Goal: Transaction & Acquisition: Obtain resource

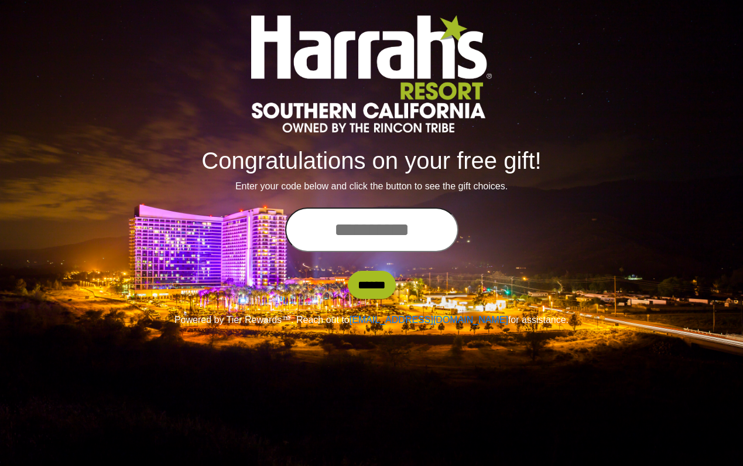
click at [391, 220] on input "text" at bounding box center [371, 229] width 173 height 45
type input "**********"
click at [371, 285] on input "******" at bounding box center [372, 285] width 48 height 28
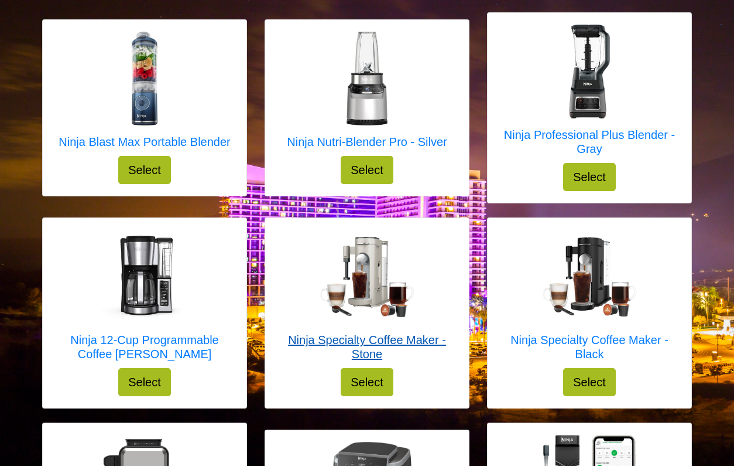
scroll to position [374, 0]
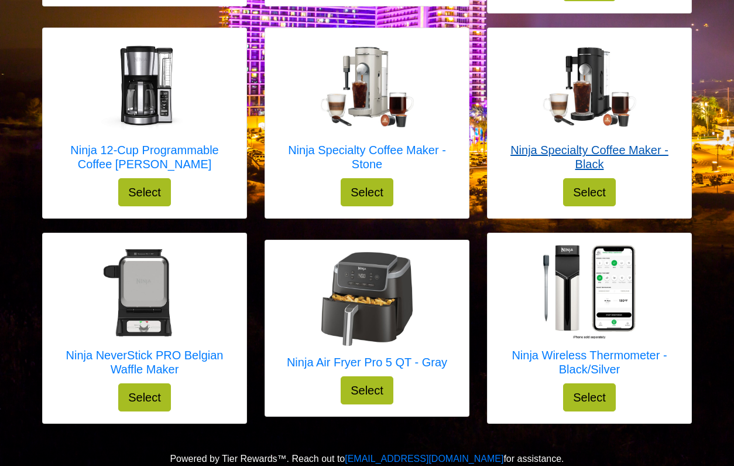
click at [632, 149] on h5 "Ninja Specialty Coffee Maker - Black" at bounding box center [590, 157] width 180 height 28
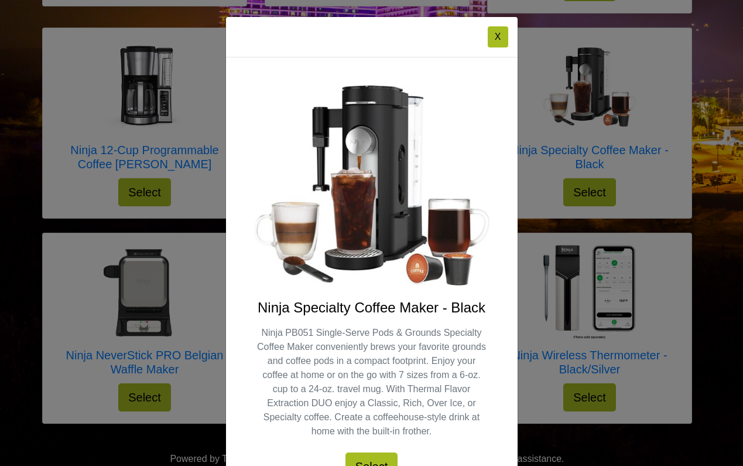
click at [497, 30] on button "X" at bounding box center [498, 36] width 21 height 21
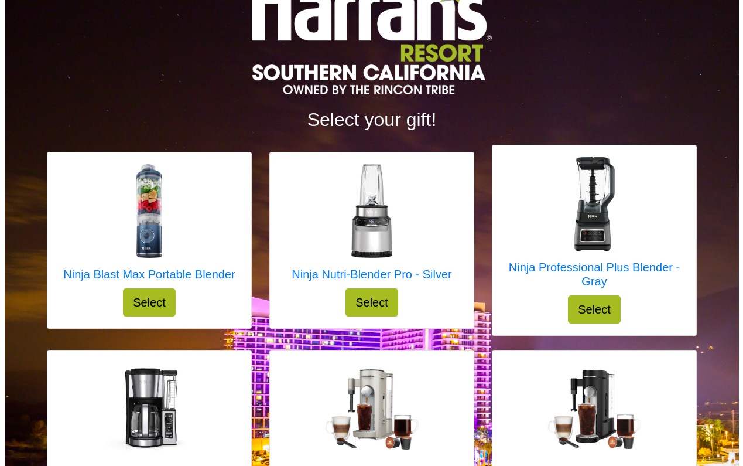
scroll to position [51, 0]
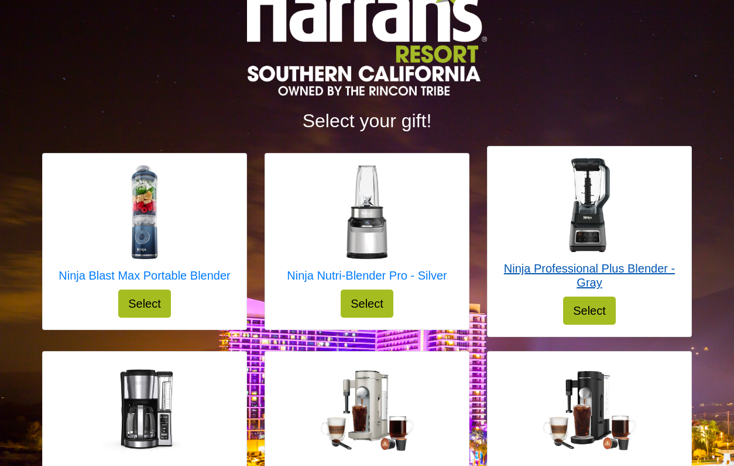
click at [583, 262] on h5 "Ninja Professional Plus Blender - Gray" at bounding box center [590, 275] width 180 height 28
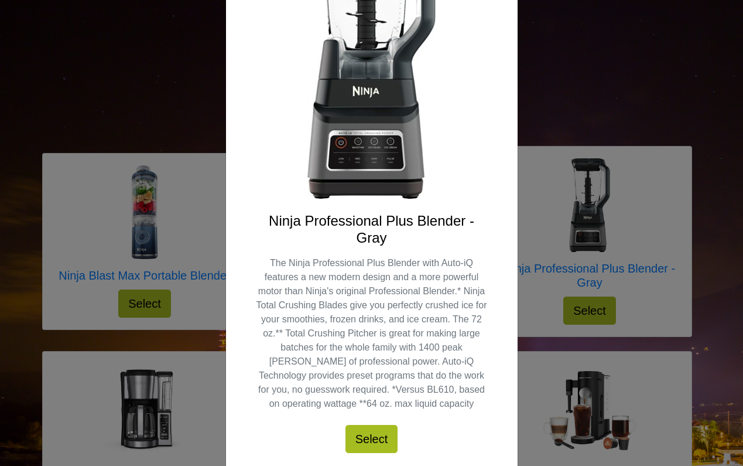
scroll to position [211, 0]
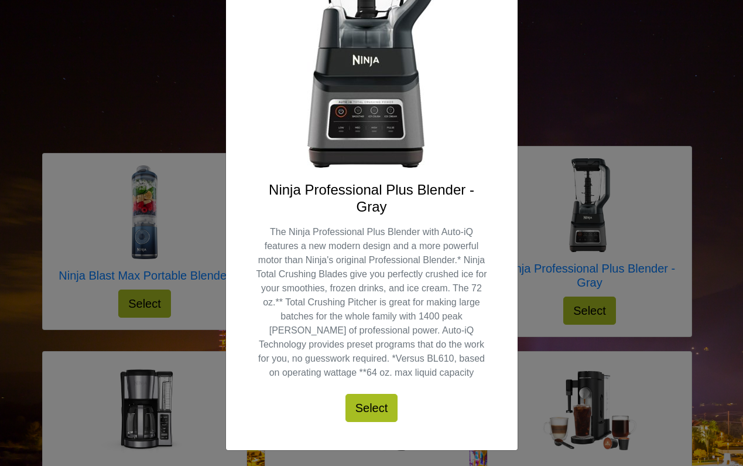
click at [80, 111] on div "X Ninja Professional Plus Blender - Gray The Ninja Professional Plus Blender wi…" at bounding box center [371, 233] width 743 height 466
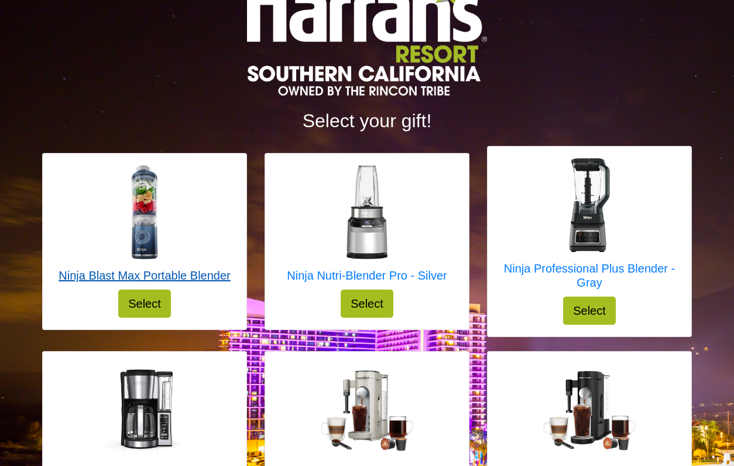
click at [200, 277] on h5 "Ninja Blast Max Portable Blender" at bounding box center [145, 275] width 172 height 14
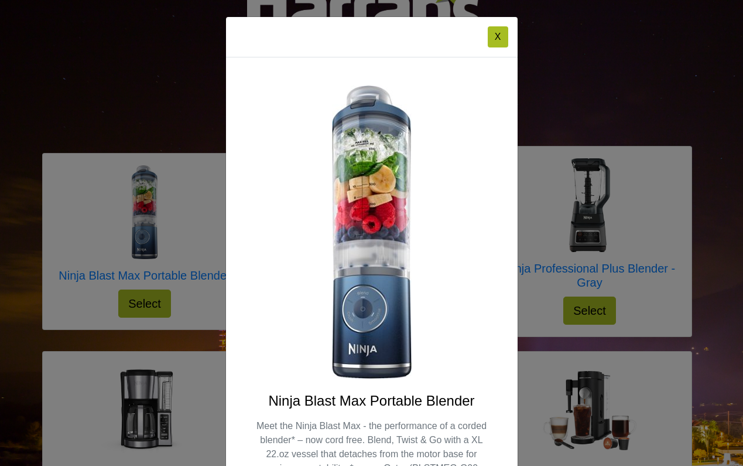
scroll to position [110, 0]
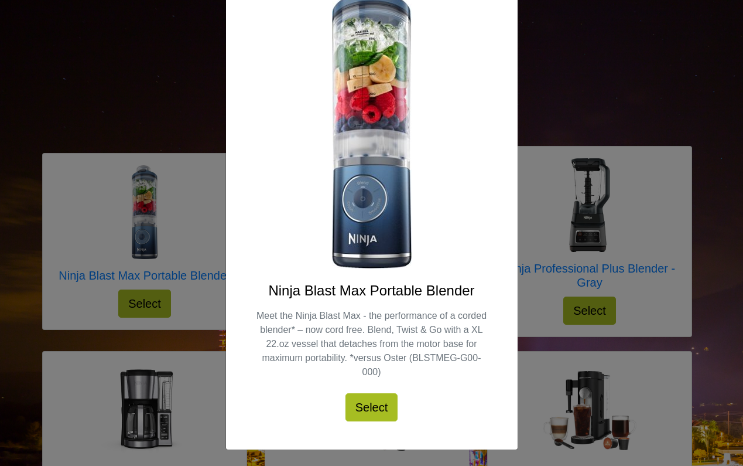
click at [153, 121] on div "X Ninja Blast Max Portable Blender Meet the Ninja Blast Max - the performance o…" at bounding box center [371, 233] width 743 height 466
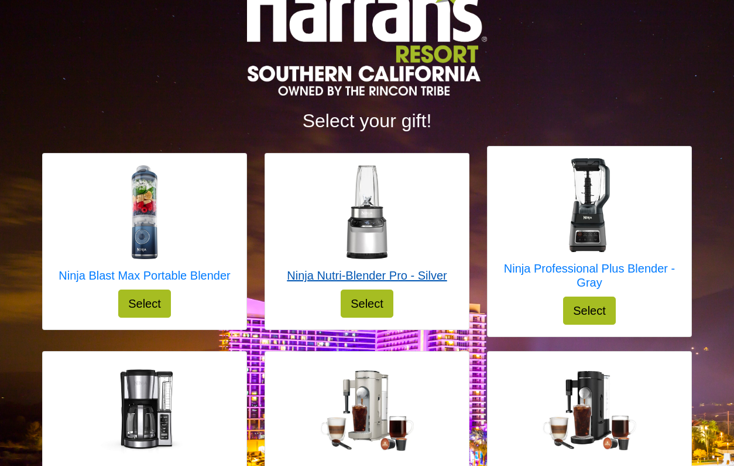
click at [373, 208] on img at bounding box center [367, 212] width 94 height 94
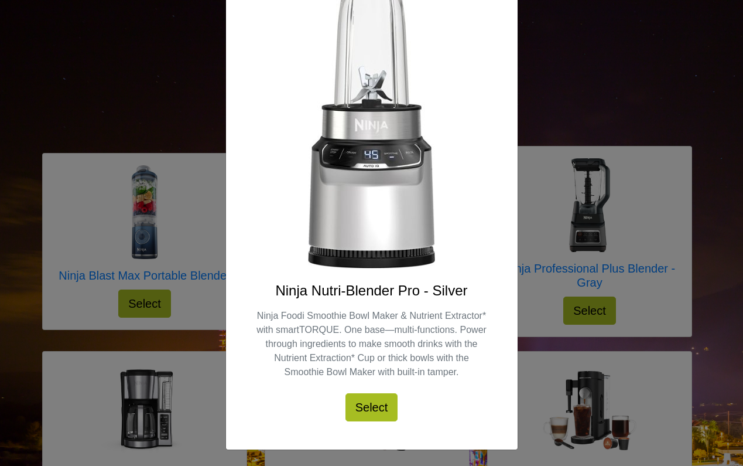
click at [137, 76] on div "X Ninja Nutri-Blender Pro - Silver Ninja Foodi Smoothie Bowl Maker & Nutrient E…" at bounding box center [371, 233] width 743 height 466
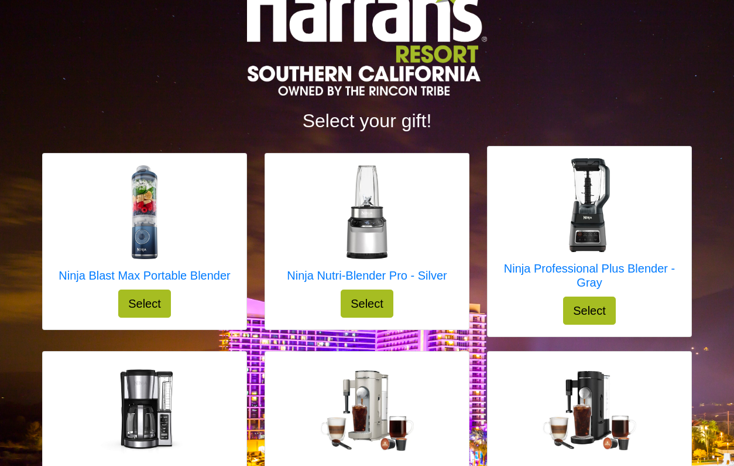
click at [585, 306] on button "Select" at bounding box center [589, 310] width 53 height 28
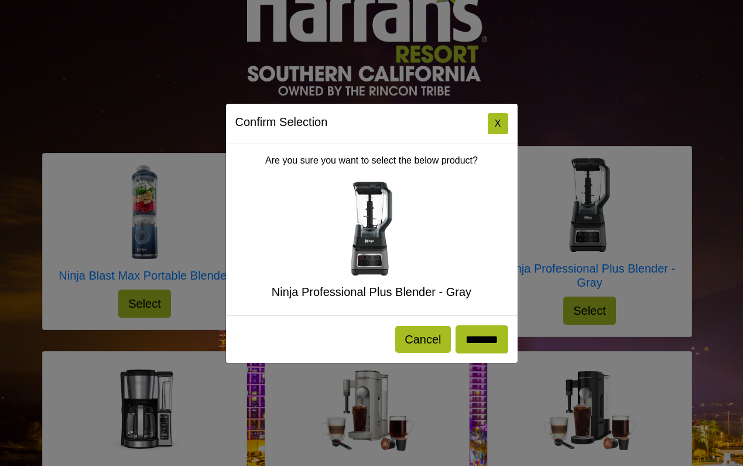
click at [499, 123] on button "X" at bounding box center [498, 123] width 21 height 21
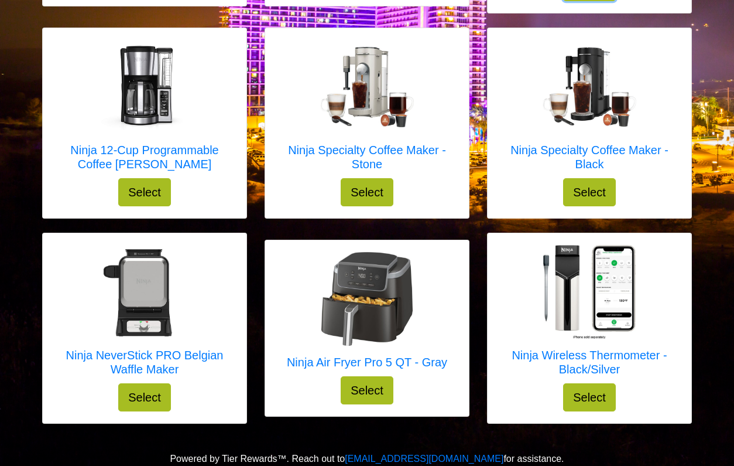
scroll to position [39, 0]
